Goal: Check status: Check status

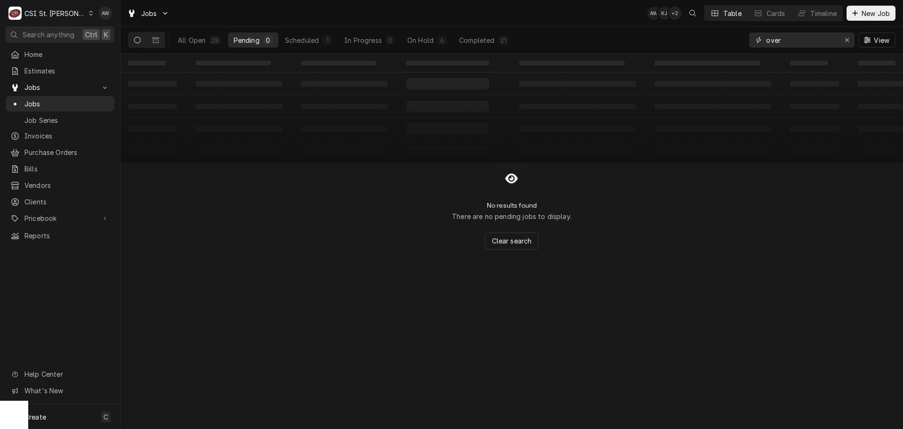
drag, startPoint x: 807, startPoint y: 37, endPoint x: 696, endPoint y: 31, distance: 111.2
click at [694, 30] on div "All Open 28 Pending 0 Scheduled 1 In Progress 0 On Hold 6 Completed 21 over View" at bounding box center [512, 40] width 768 height 26
type input "40947"
click at [369, 38] on div "In Progress" at bounding box center [361, 40] width 38 height 10
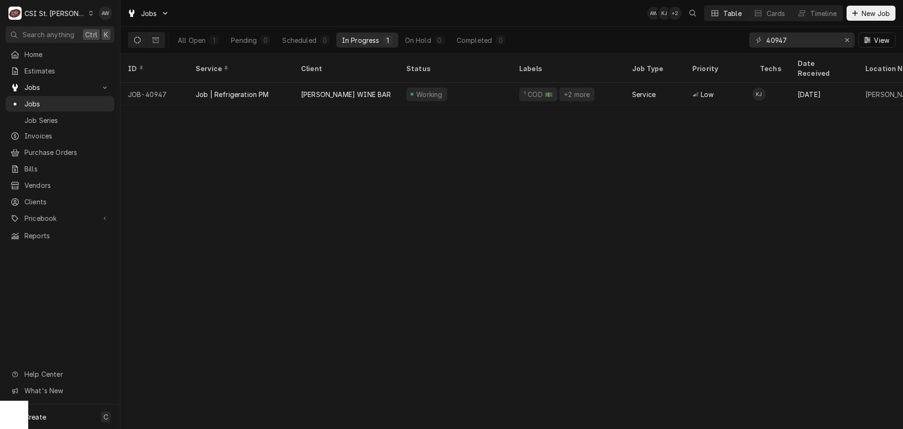
click at [392, 83] on div "[PERSON_NAME] WINE BAR" at bounding box center [346, 94] width 105 height 23
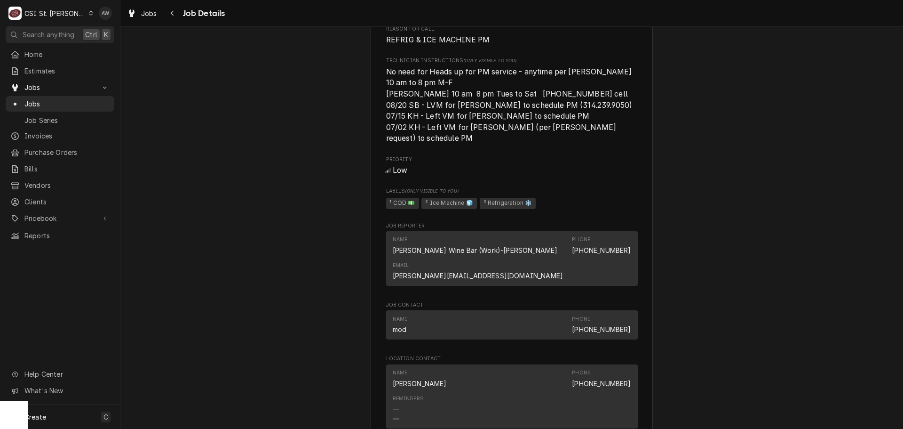
scroll to position [659, 0]
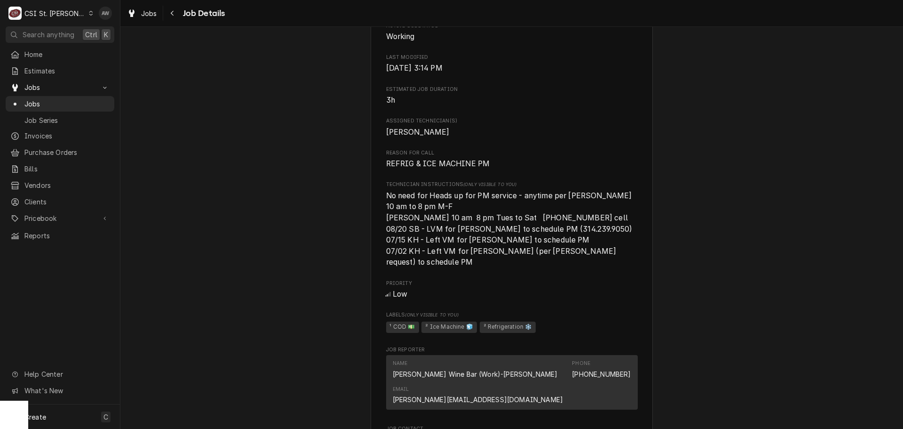
drag, startPoint x: 131, startPoint y: 16, endPoint x: 142, endPoint y: 21, distance: 11.8
click at [131, 16] on icon "Dynamic Content Wrapper" at bounding box center [132, 13] width 6 height 8
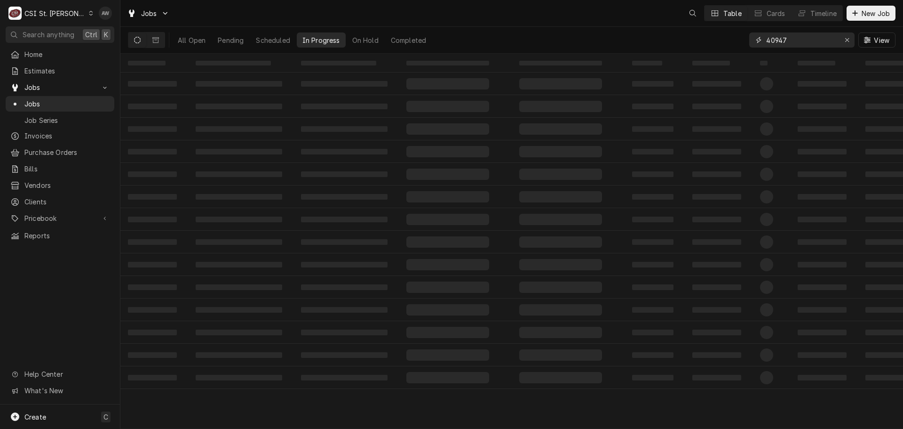
drag, startPoint x: 796, startPoint y: 40, endPoint x: 669, endPoint y: 17, distance: 128.7
click at [669, 17] on div "Jobs Table Cards Timeline New Job All Open Pending Scheduled In Progress On Hol…" at bounding box center [511, 27] width 783 height 54
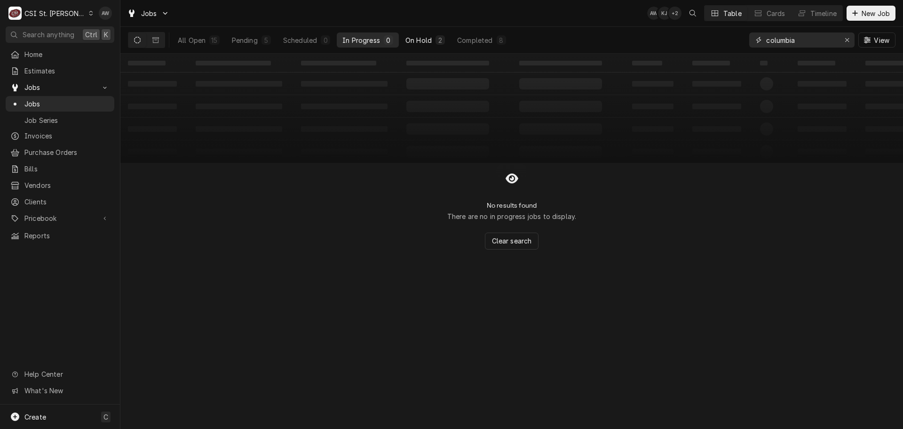
type input "columbia"
click at [417, 42] on div "On Hold" at bounding box center [419, 40] width 26 height 10
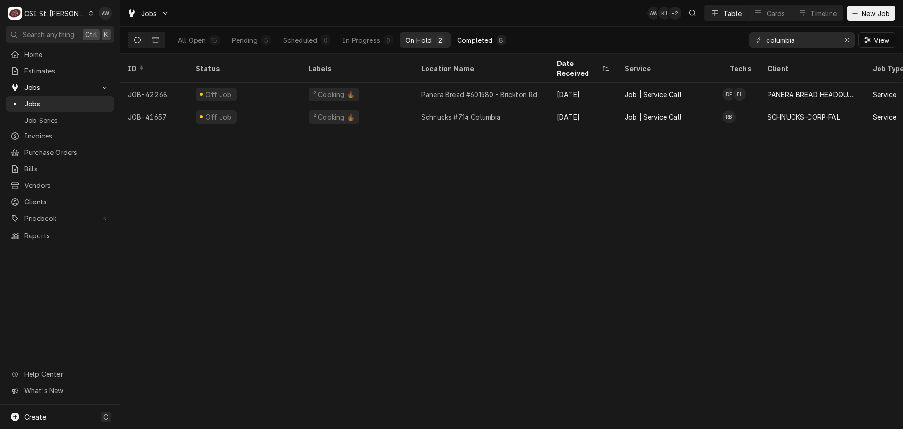
click at [477, 38] on div "Completed" at bounding box center [474, 40] width 35 height 10
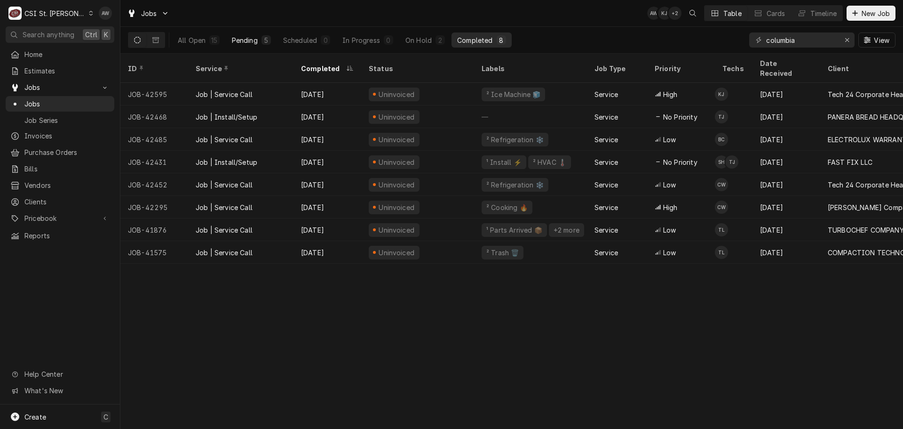
click at [255, 46] on button "Pending 5" at bounding box center [251, 39] width 50 height 15
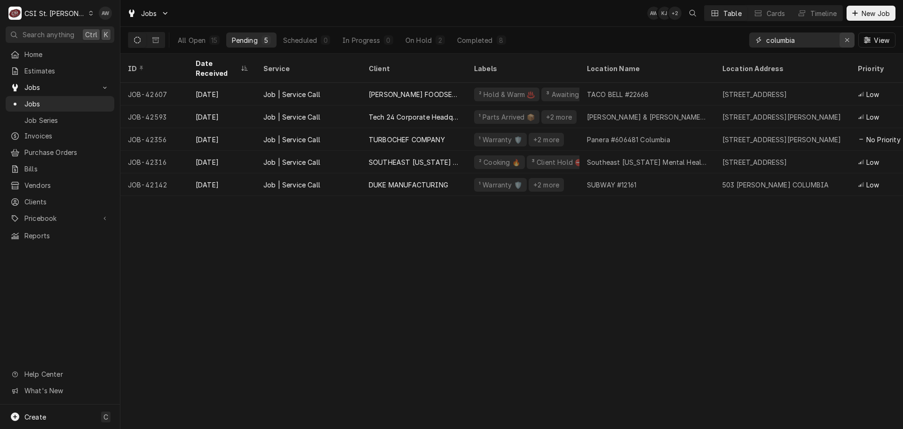
click at [847, 41] on icon "Erase input" at bounding box center [847, 40] width 5 height 7
